Goal: Navigation & Orientation: Find specific page/section

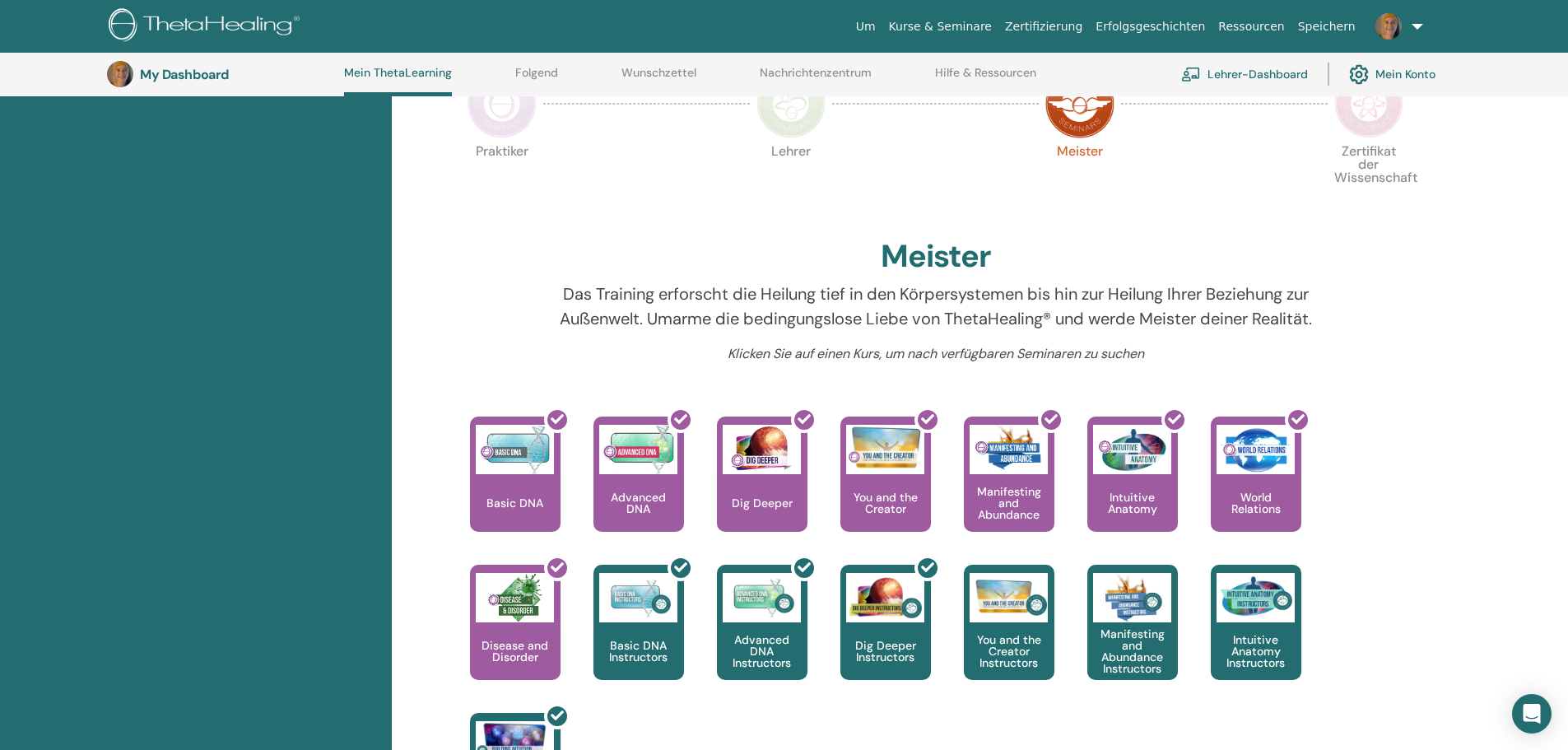
scroll to position [538, 0]
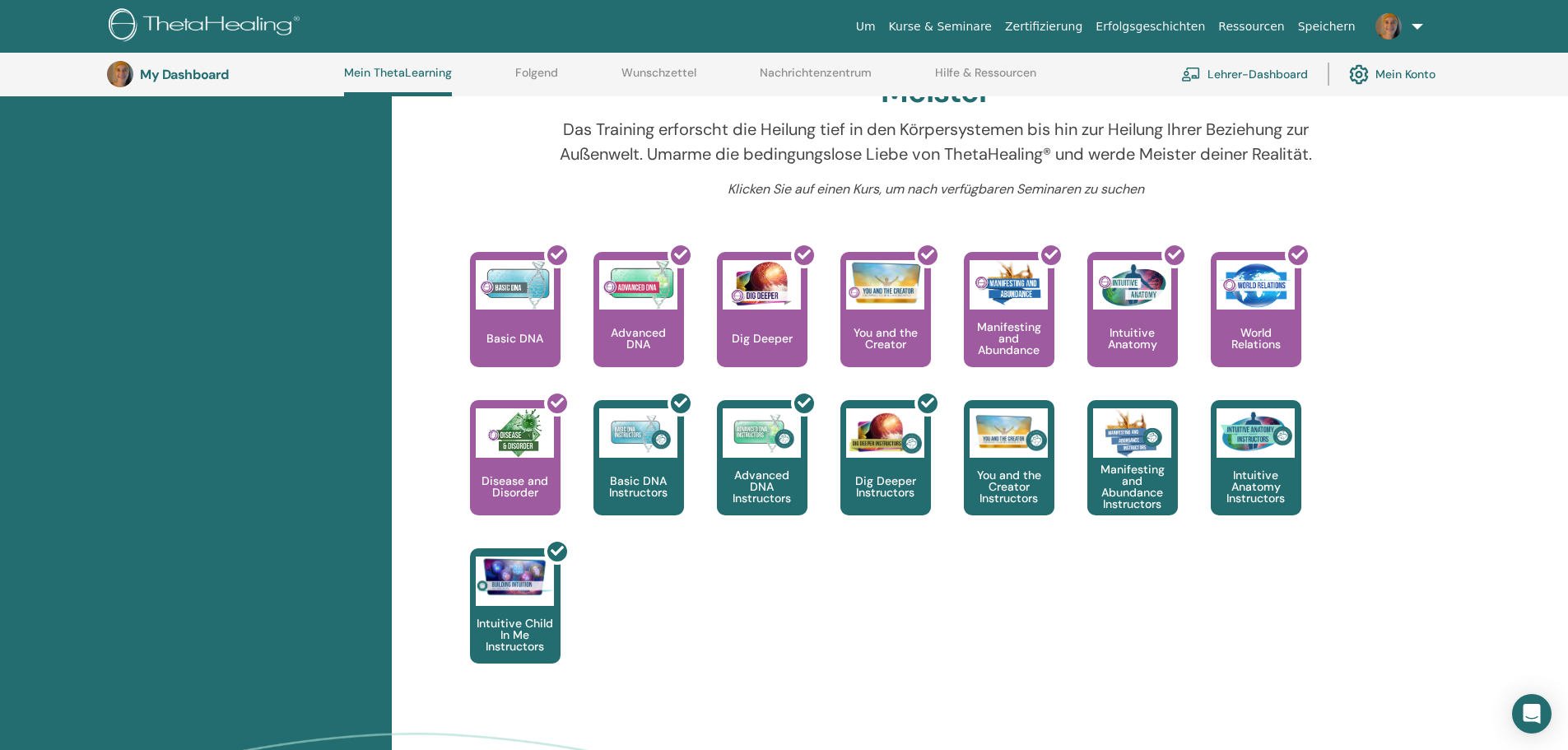
click at [1445, 467] on div "Hallo, Sabine Maria Ihre Reise beginnt hier; Willkommen im ThetaLearning-Hauptq…" at bounding box center [979, 292] width 1176 height 1211
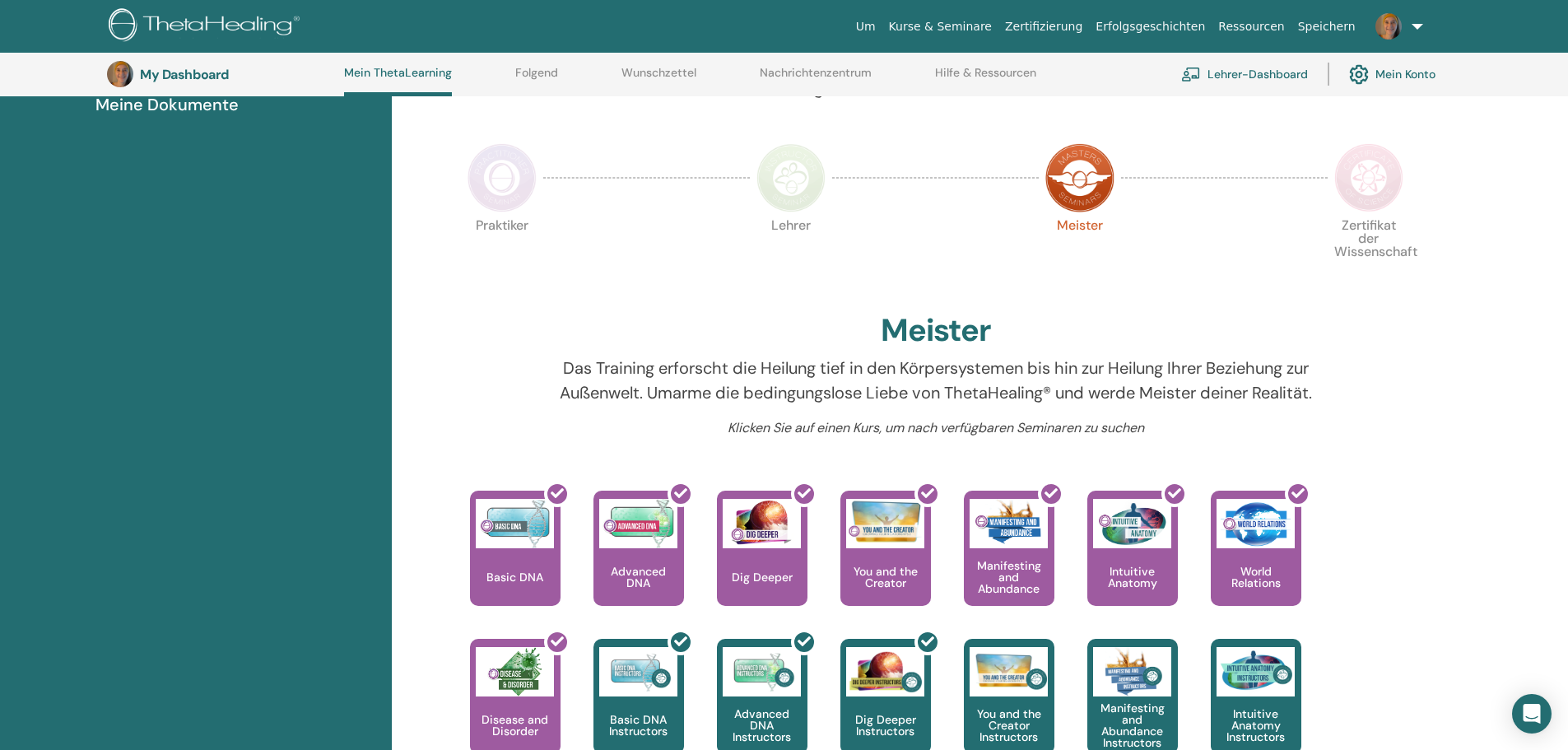
scroll to position [290, 0]
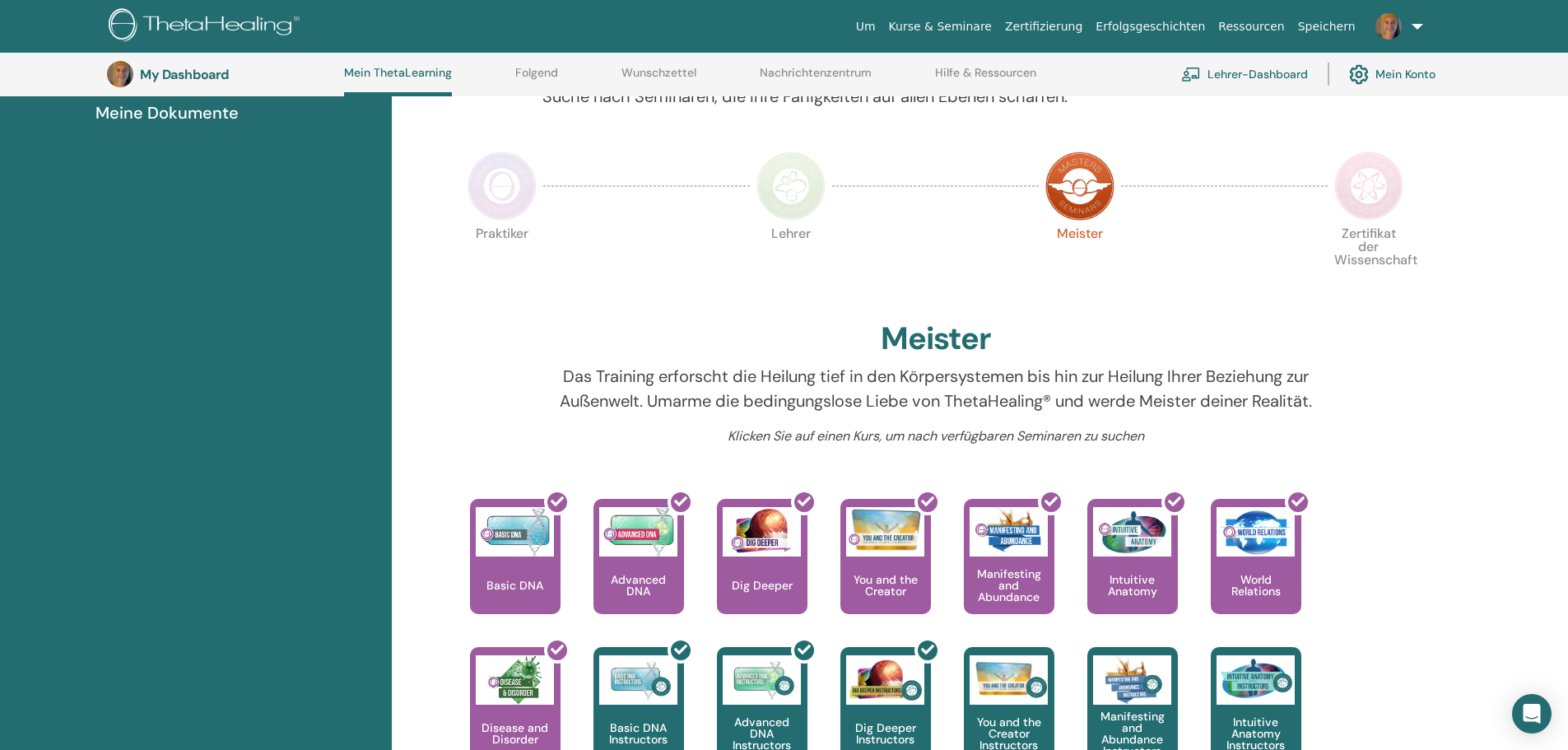
click at [1397, 181] on img at bounding box center [1368, 186] width 69 height 69
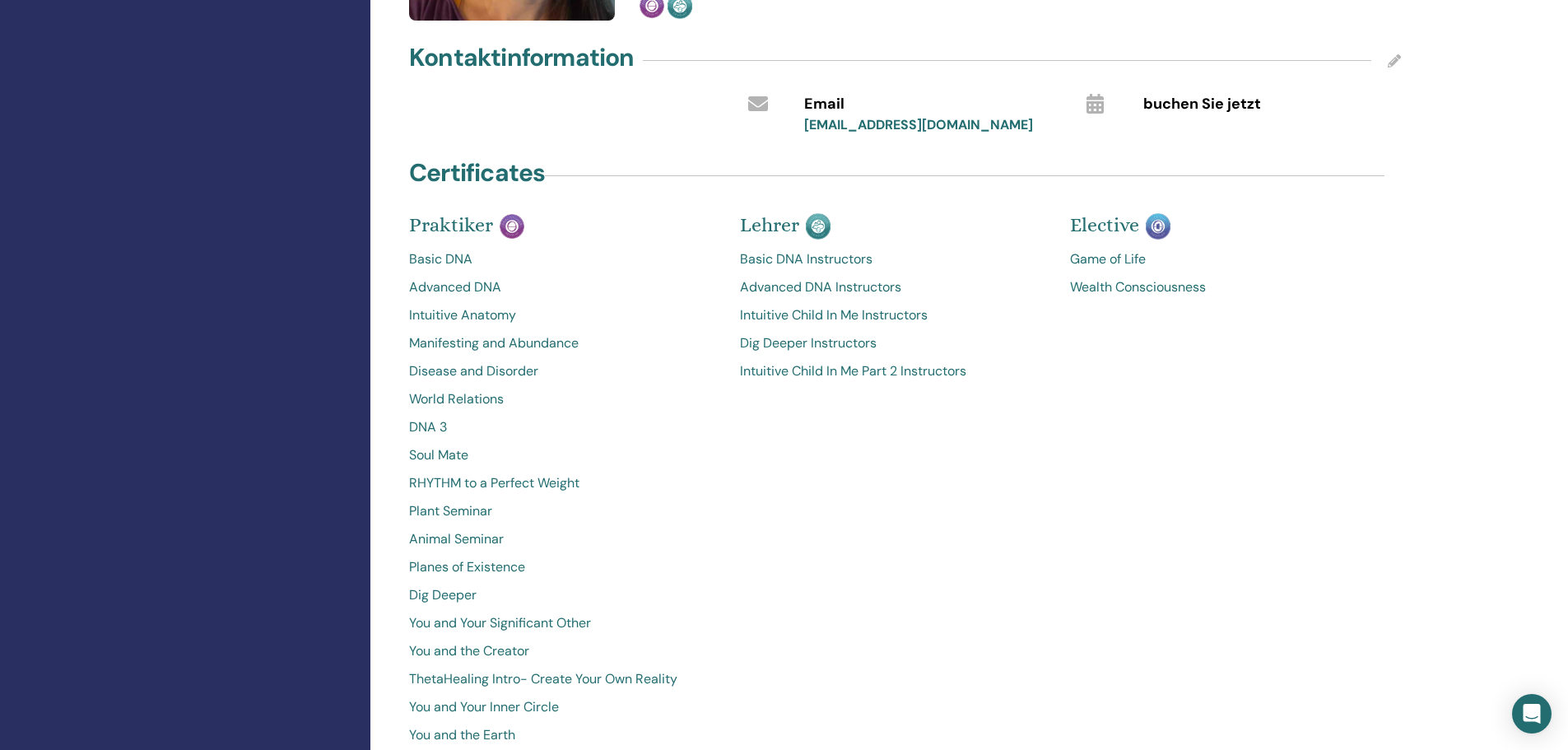
scroll to position [576, 0]
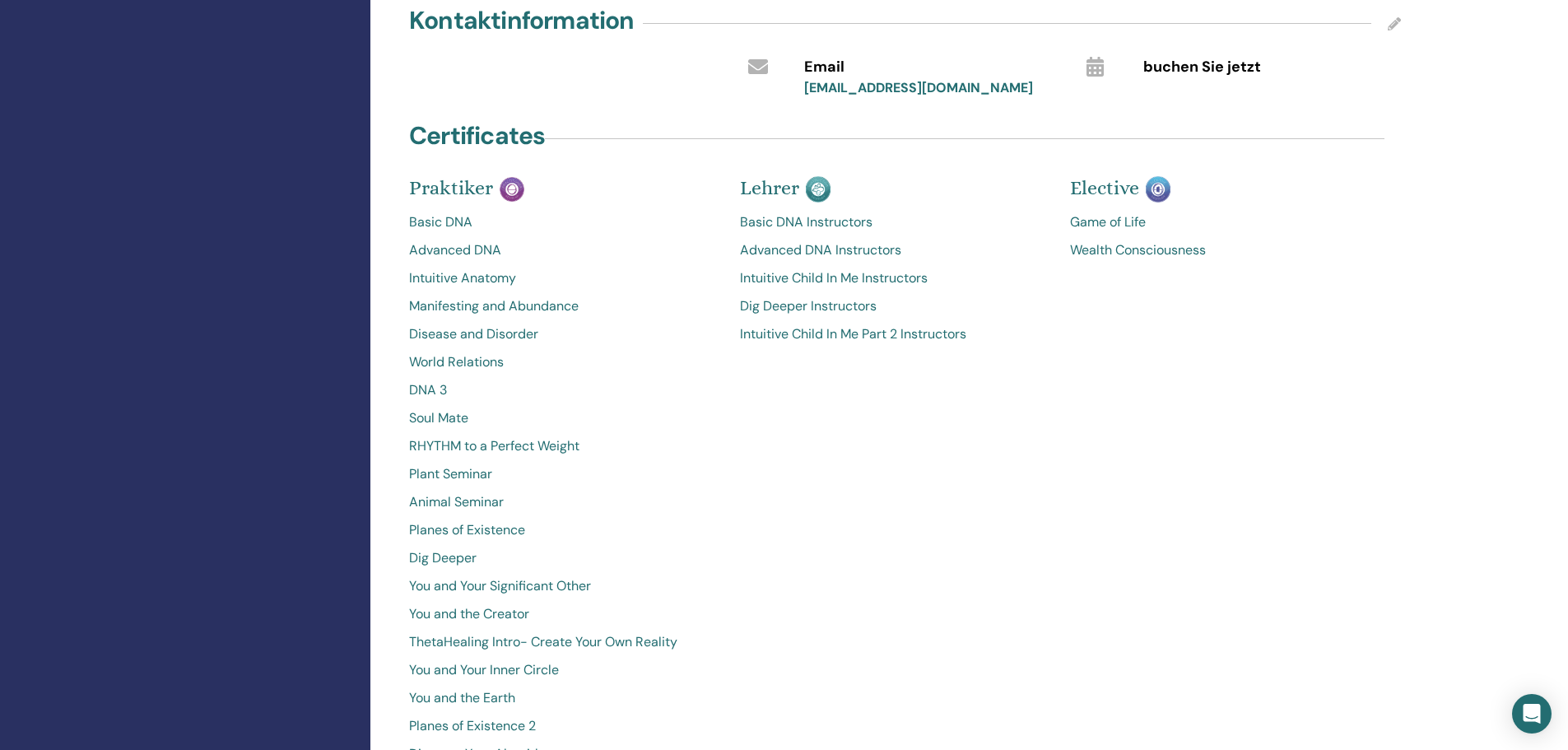
click at [654, 642] on link "ThetaHealing Intro- Create Your Own Reality" at bounding box center [562, 642] width 306 height 20
